Goal: Transaction & Acquisition: Purchase product/service

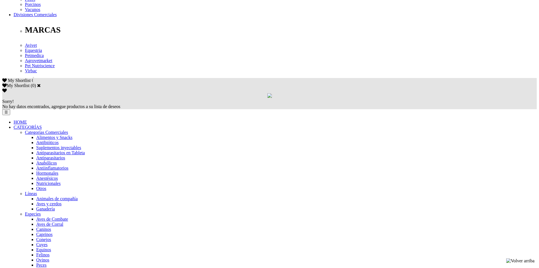
scroll to position [302, 0]
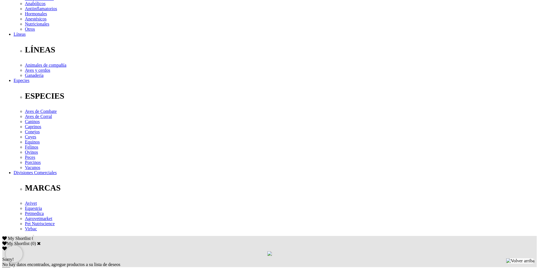
scroll to position [142, 0]
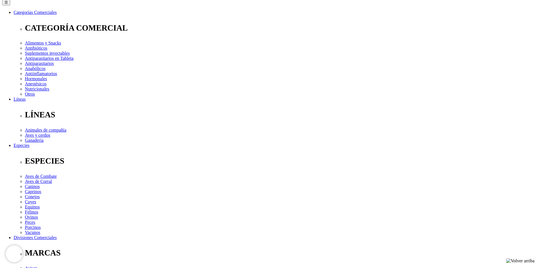
scroll to position [85, 0]
